Goal: Complete application form: Complete application form

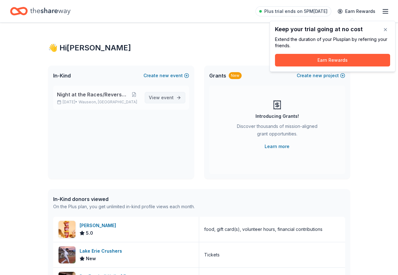
click at [168, 96] on span "event" at bounding box center [167, 97] width 13 height 5
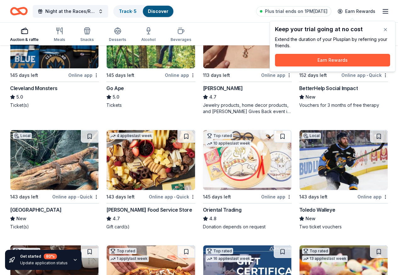
scroll to position [126, 0]
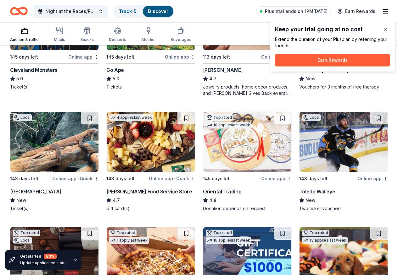
click at [299, 161] on img at bounding box center [343, 142] width 88 height 60
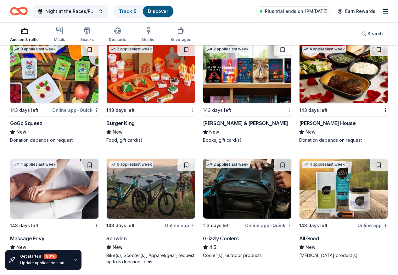
scroll to position [5094, 0]
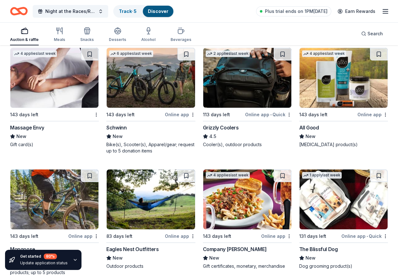
scroll to position [5205, 0]
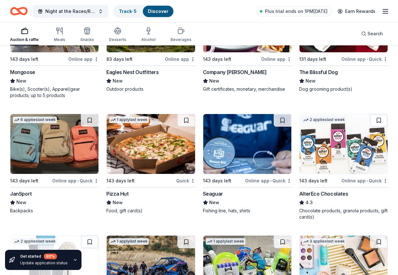
scroll to position [5372, 0]
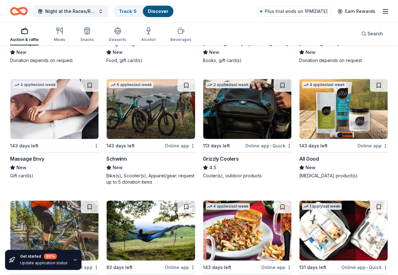
scroll to position [5152, 0]
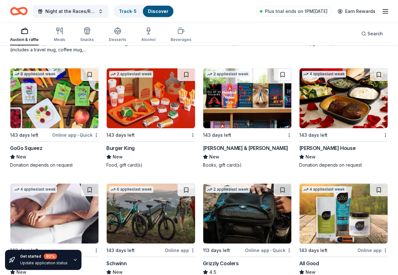
scroll to position [5057, 0]
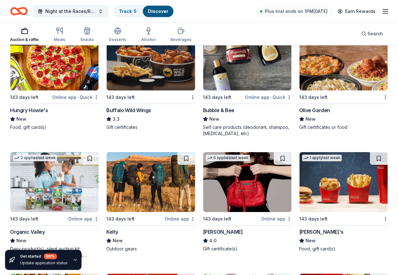
scroll to position [4837, 0]
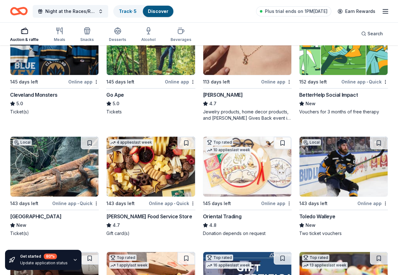
scroll to position [26, 0]
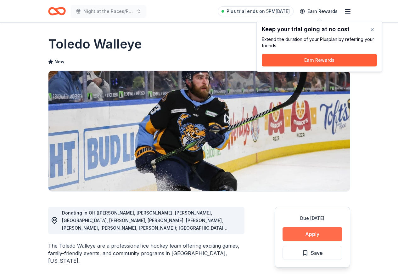
click at [302, 233] on button "Apply" at bounding box center [312, 234] width 60 height 14
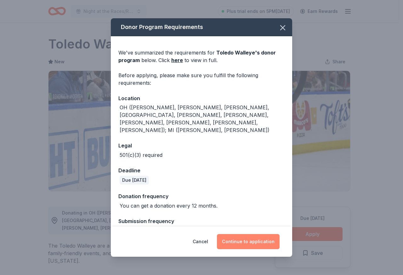
click at [239, 244] on button "Continue to application" at bounding box center [248, 241] width 63 height 15
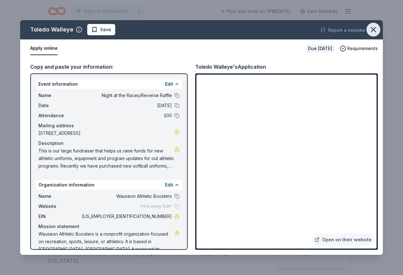
click at [376, 29] on icon "button" at bounding box center [373, 29] width 9 height 9
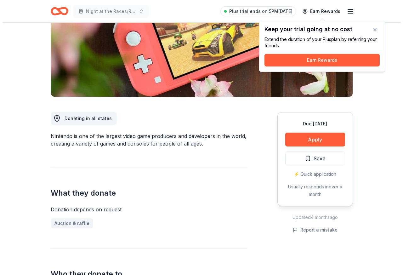
scroll to position [31, 0]
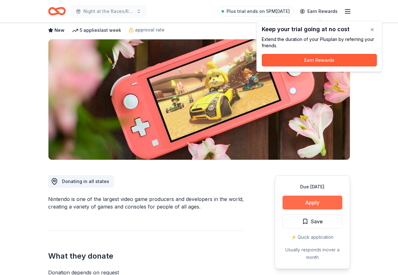
click at [293, 201] on button "Apply" at bounding box center [312, 202] width 60 height 14
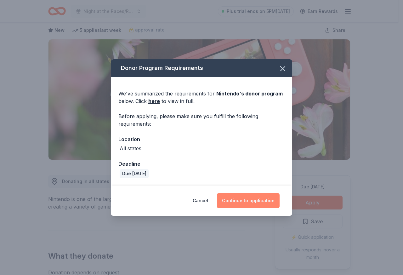
click at [247, 197] on button "Continue to application" at bounding box center [248, 200] width 63 height 15
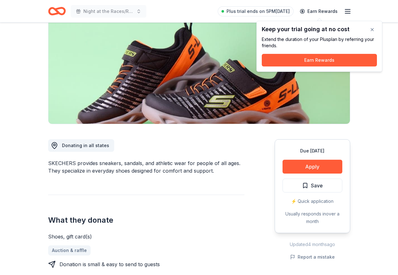
scroll to position [63, 0]
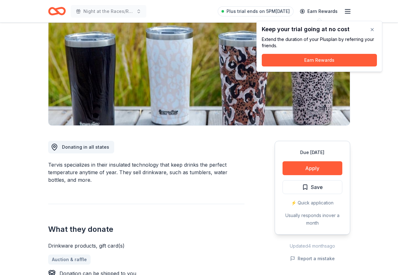
scroll to position [63, 0]
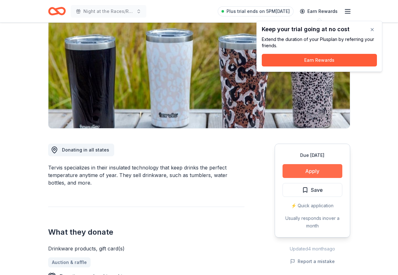
click at [304, 170] on button "Apply" at bounding box center [312, 171] width 60 height 14
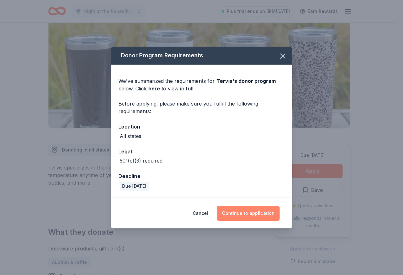
click at [243, 216] on button "Continue to application" at bounding box center [248, 212] width 63 height 15
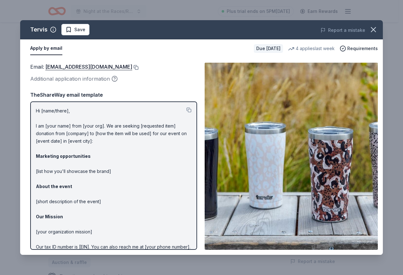
click at [132, 67] on button at bounding box center [135, 67] width 6 height 5
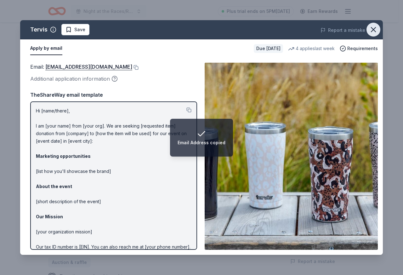
click at [377, 29] on icon "button" at bounding box center [373, 29] width 9 height 9
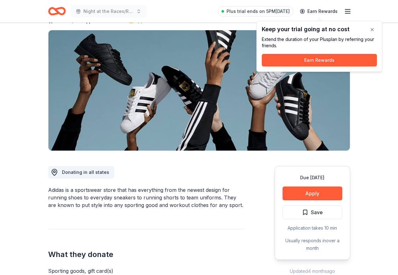
scroll to position [94, 0]
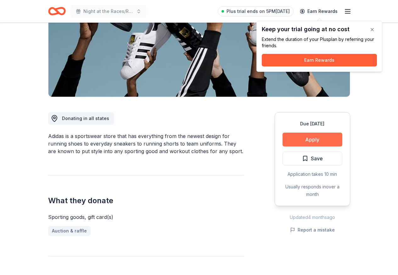
click at [305, 142] on button "Apply" at bounding box center [312, 139] width 60 height 14
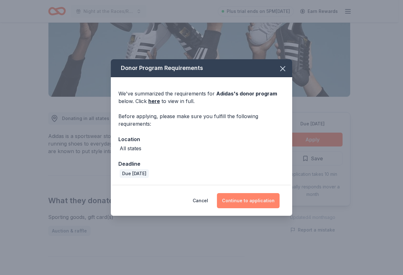
click at [232, 201] on button "Continue to application" at bounding box center [248, 200] width 63 height 15
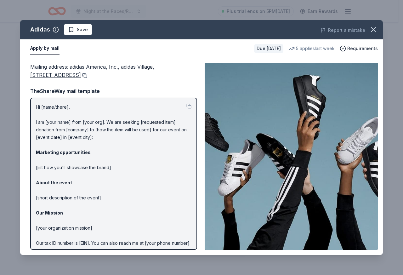
click at [87, 76] on button at bounding box center [84, 75] width 6 height 5
click at [373, 25] on icon "button" at bounding box center [373, 29] width 9 height 9
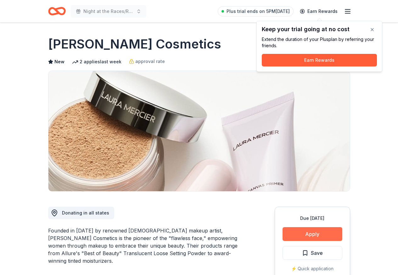
click at [312, 236] on button "Apply" at bounding box center [312, 234] width 60 height 14
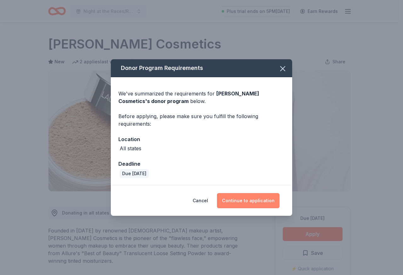
click at [242, 204] on button "Continue to application" at bounding box center [248, 200] width 63 height 15
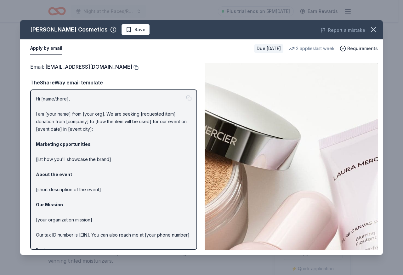
click at [132, 68] on button at bounding box center [135, 67] width 6 height 5
click at [371, 27] on icon "button" at bounding box center [373, 29] width 9 height 9
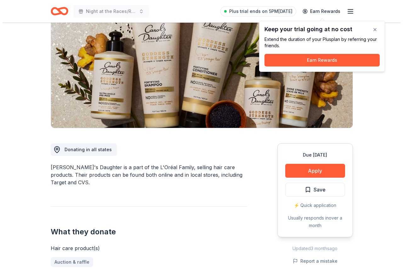
scroll to position [63, 0]
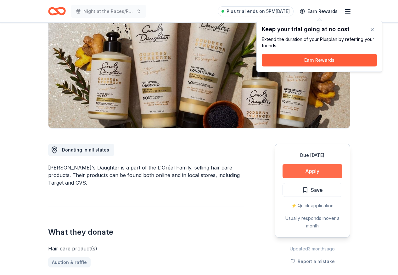
click at [303, 172] on button "Apply" at bounding box center [312, 171] width 60 height 14
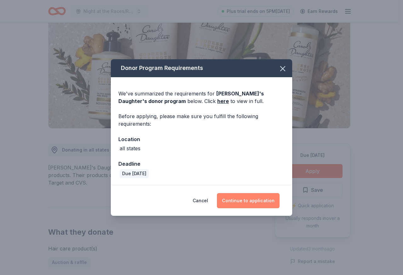
click at [238, 204] on button "Continue to application" at bounding box center [248, 200] width 63 height 15
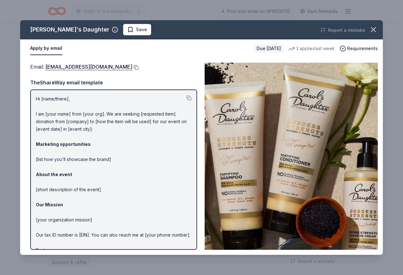
click at [136, 68] on button at bounding box center [135, 67] width 6 height 5
